Goal: Information Seeking & Learning: Learn about a topic

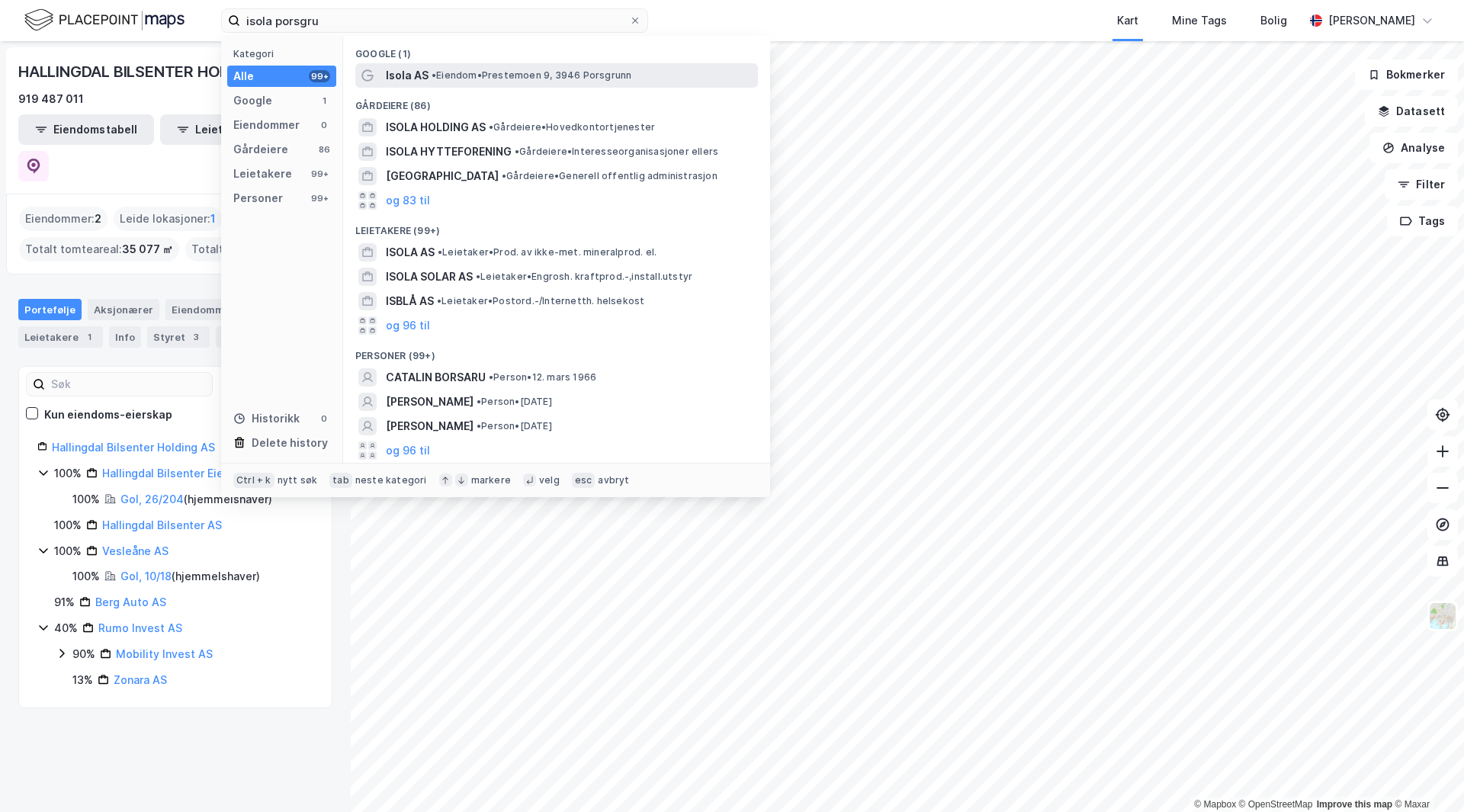
click at [514, 75] on span "• Eiendom • Prestemoen 9, 3946 Porsgrunn" at bounding box center [531, 75] width 200 height 12
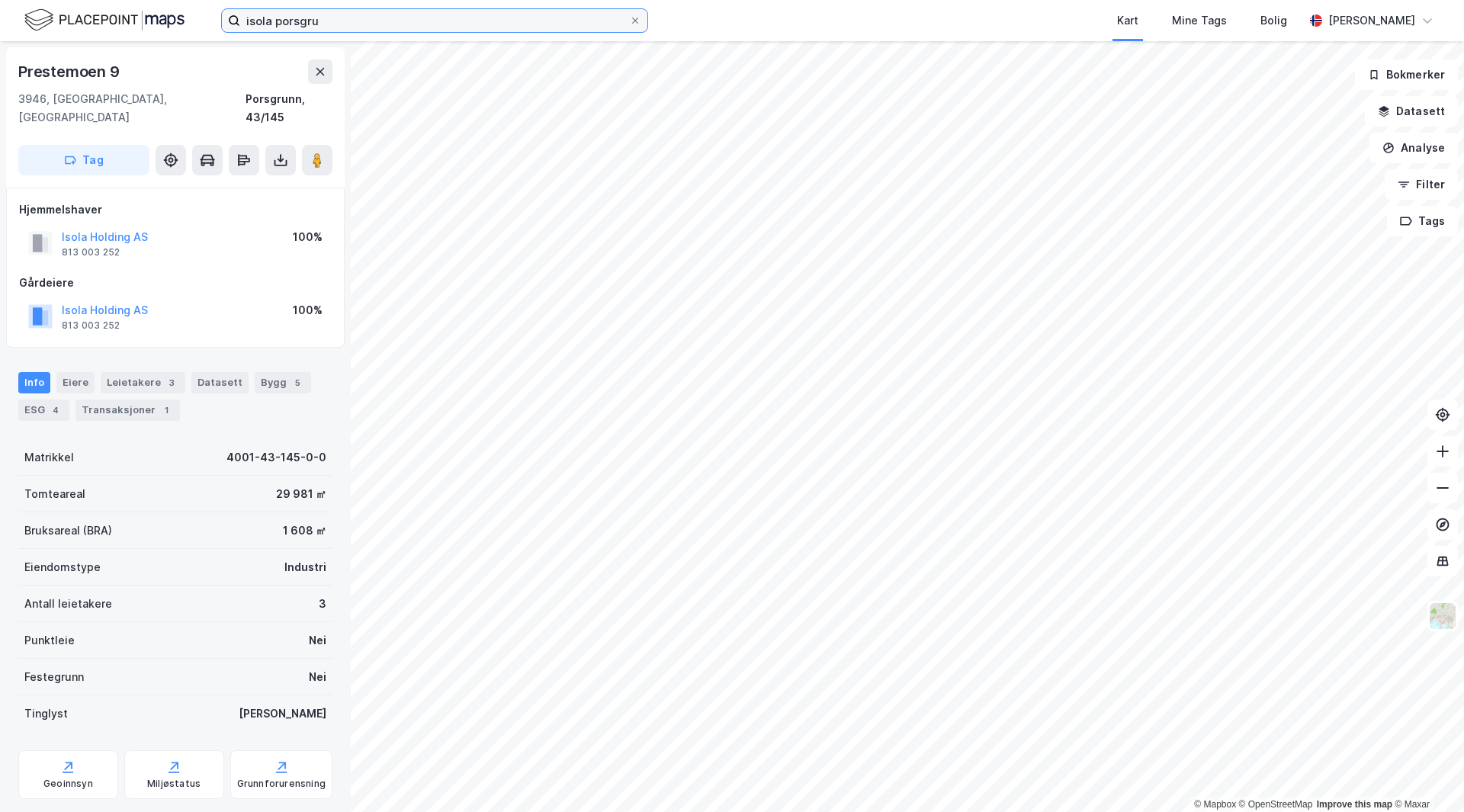
drag, startPoint x: 342, startPoint y: 31, endPoint x: 173, endPoint y: 17, distance: 169.6
click at [155, 17] on div "isola porsgru Kart Mine Tags Bolig [PERSON_NAME]" at bounding box center [732, 20] width 1464 height 41
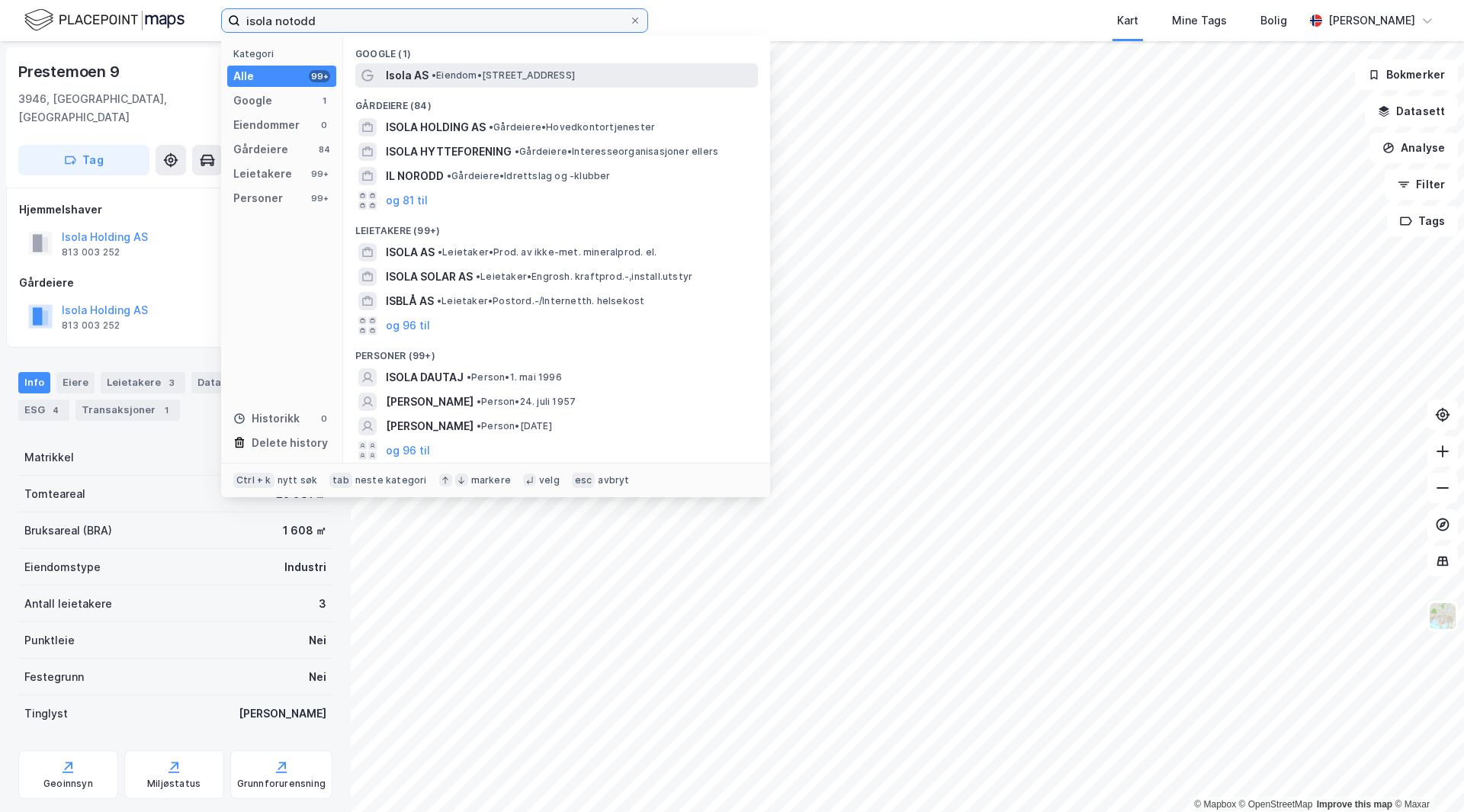
type input "isola notodd"
click at [475, 80] on span "• Eiendom • [STREET_ADDRESS]" at bounding box center [503, 75] width 143 height 12
